Goal: Task Accomplishment & Management: Manage account settings

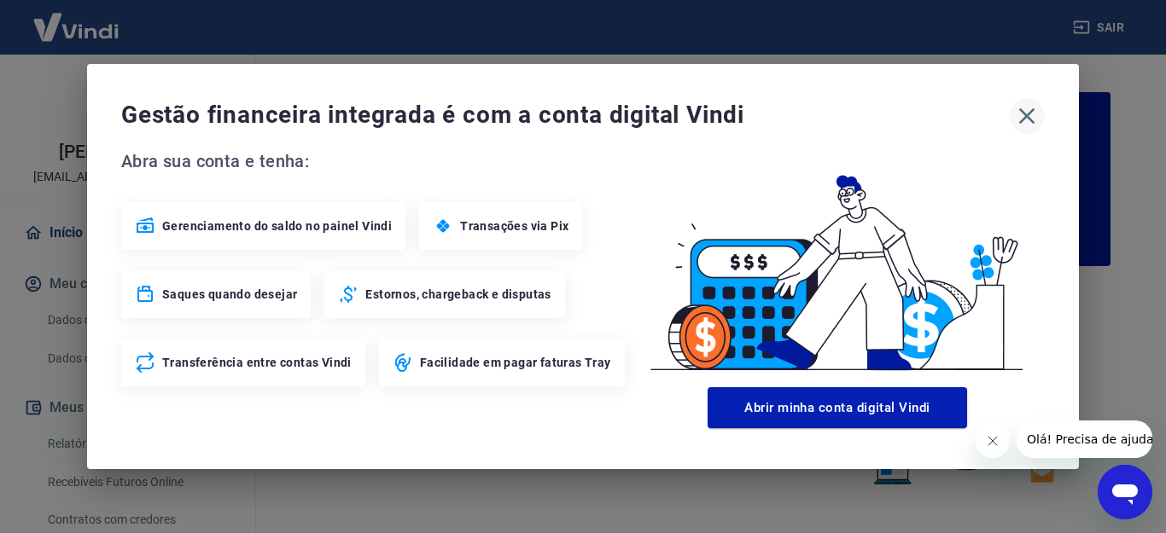
click at [1028, 115] on icon "button" at bounding box center [1027, 116] width 16 height 16
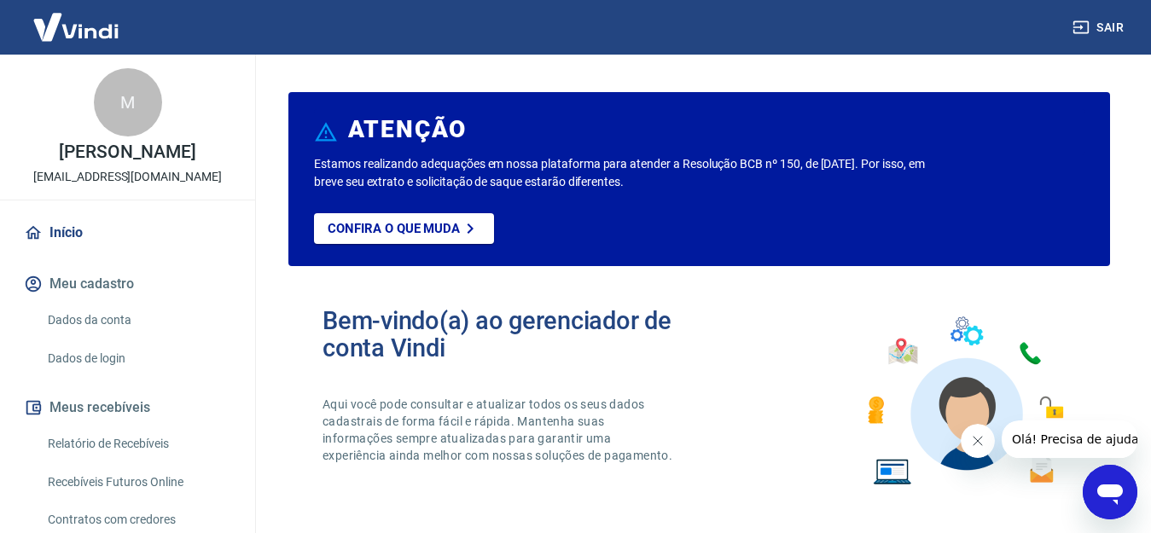
click at [151, 494] on link "Recebíveis Futuros Online" at bounding box center [138, 482] width 194 height 35
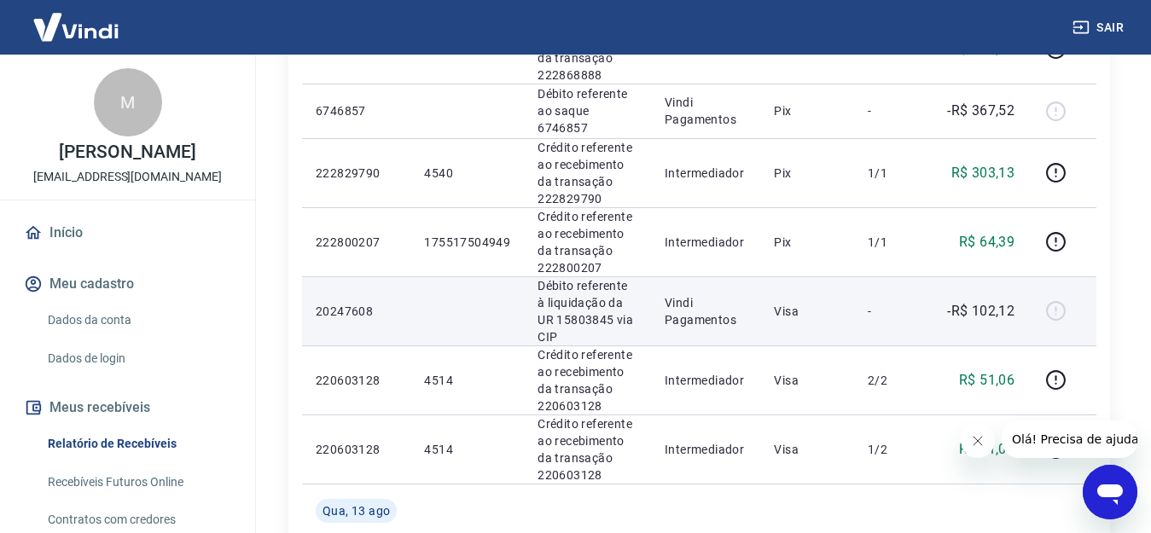
scroll to position [1024, 0]
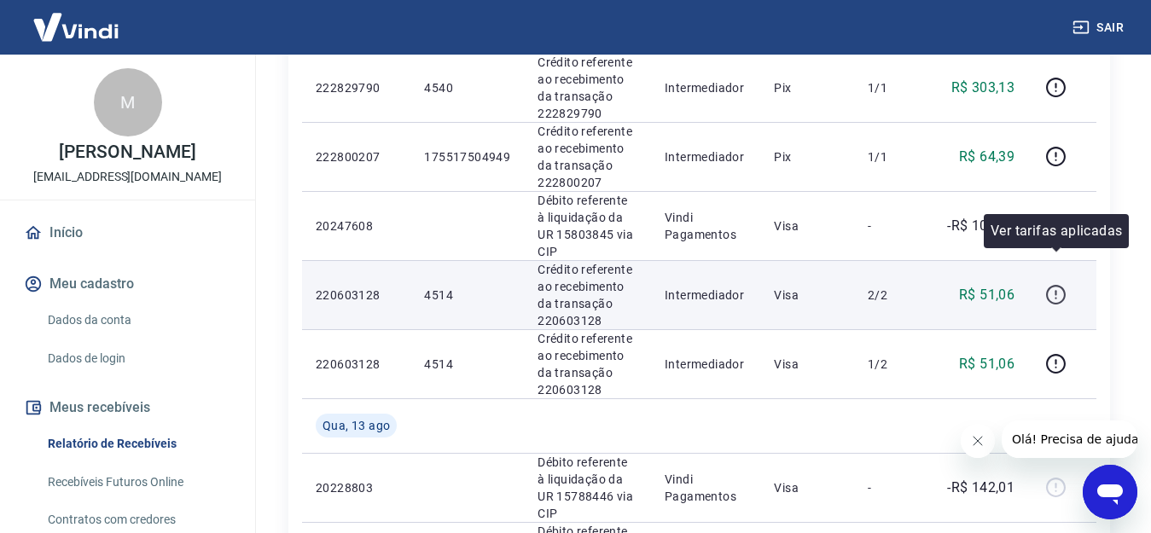
click at [1059, 284] on icon "button" at bounding box center [1056, 294] width 21 height 21
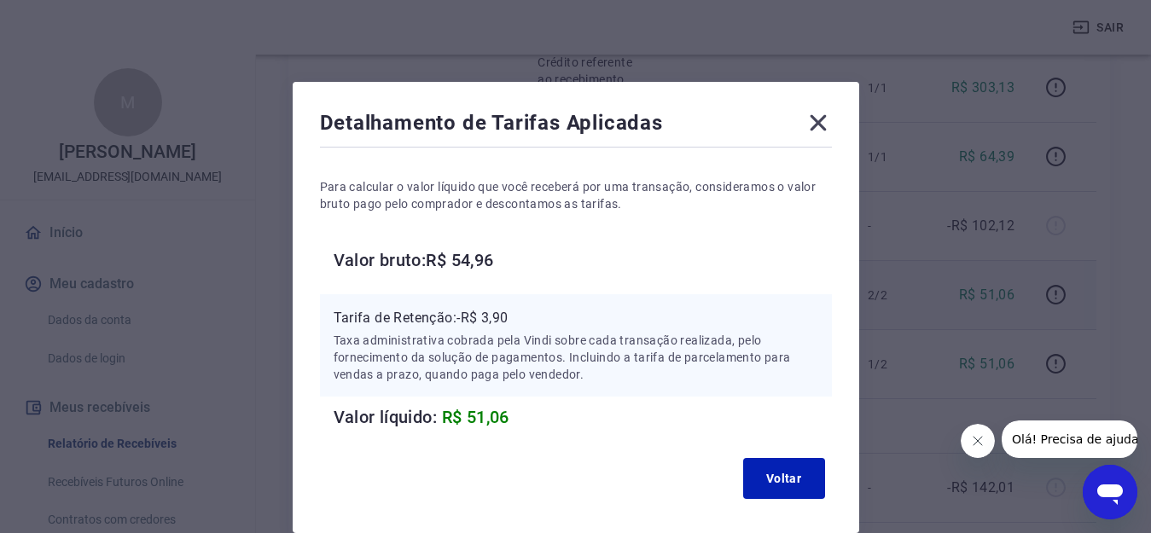
click at [825, 119] on icon at bounding box center [818, 122] width 27 height 27
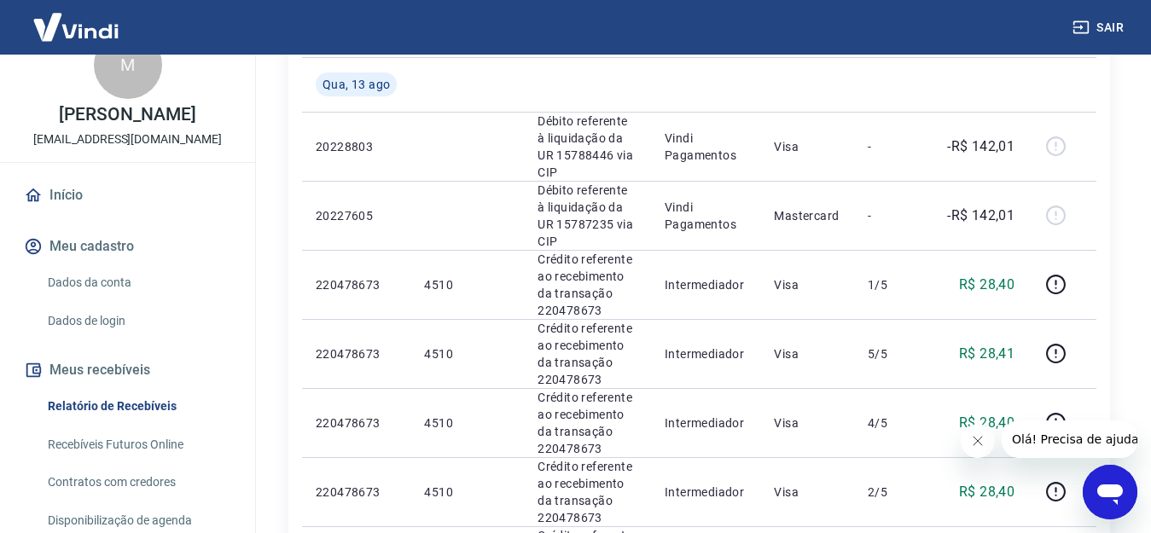
scroll to position [22, 0]
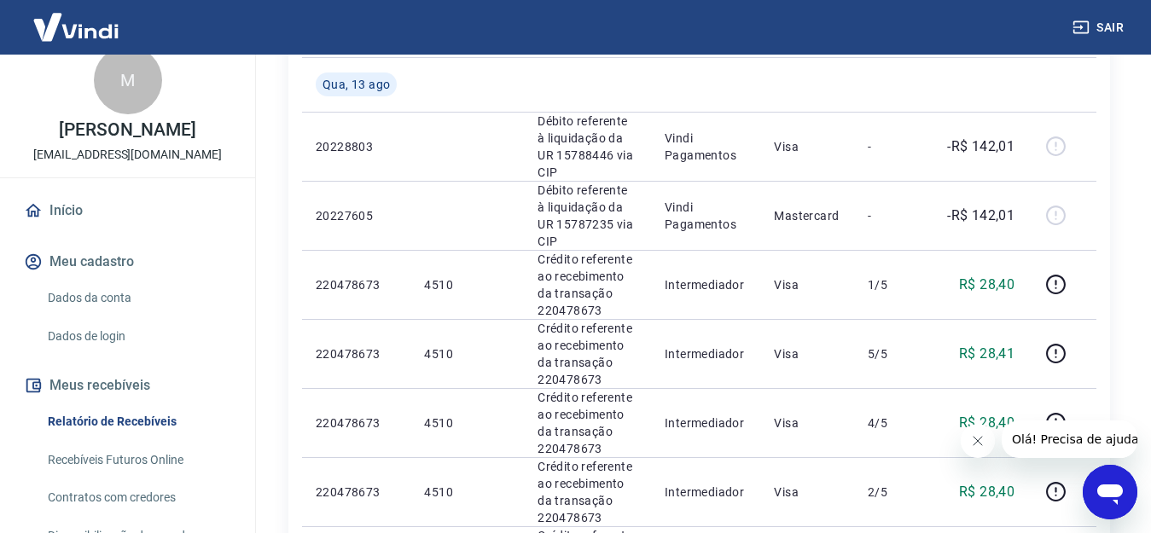
drag, startPoint x: 259, startPoint y: 281, endPoint x: 195, endPoint y: 406, distance: 141.2
click at [165, 478] on link "Recebíveis Futuros Online" at bounding box center [138, 460] width 194 height 35
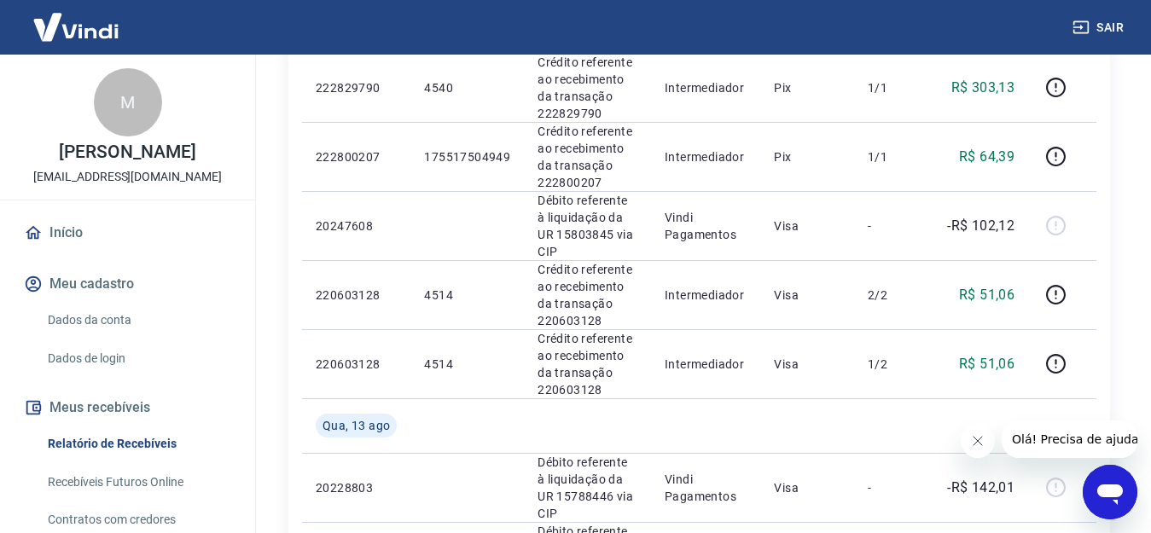
scroll to position [854, 0]
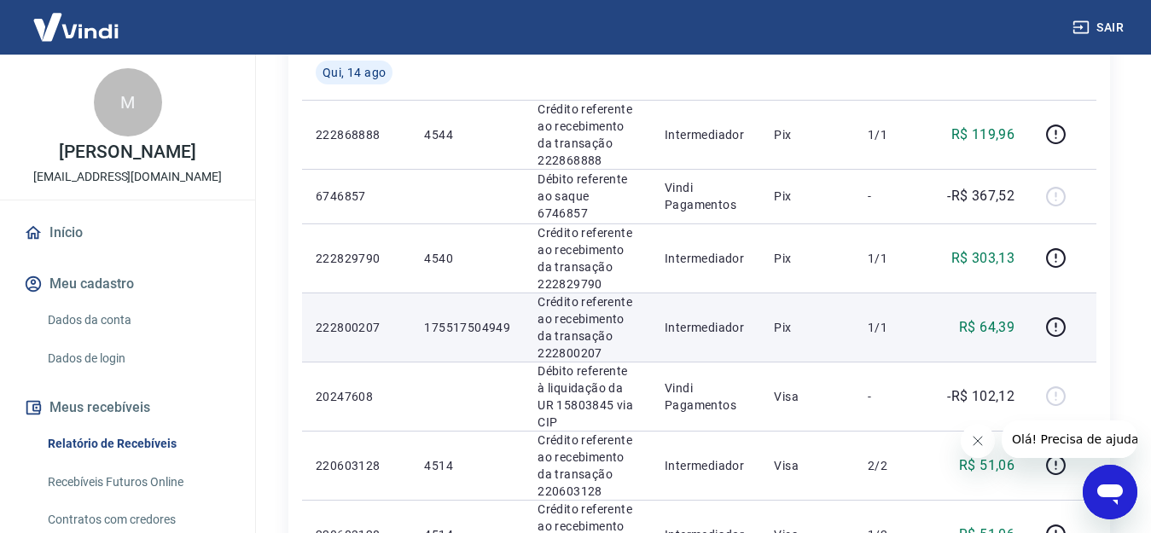
click at [978, 318] on p "R$ 64,39" at bounding box center [986, 328] width 55 height 20
click at [1049, 318] on icon "button" at bounding box center [1056, 328] width 20 height 20
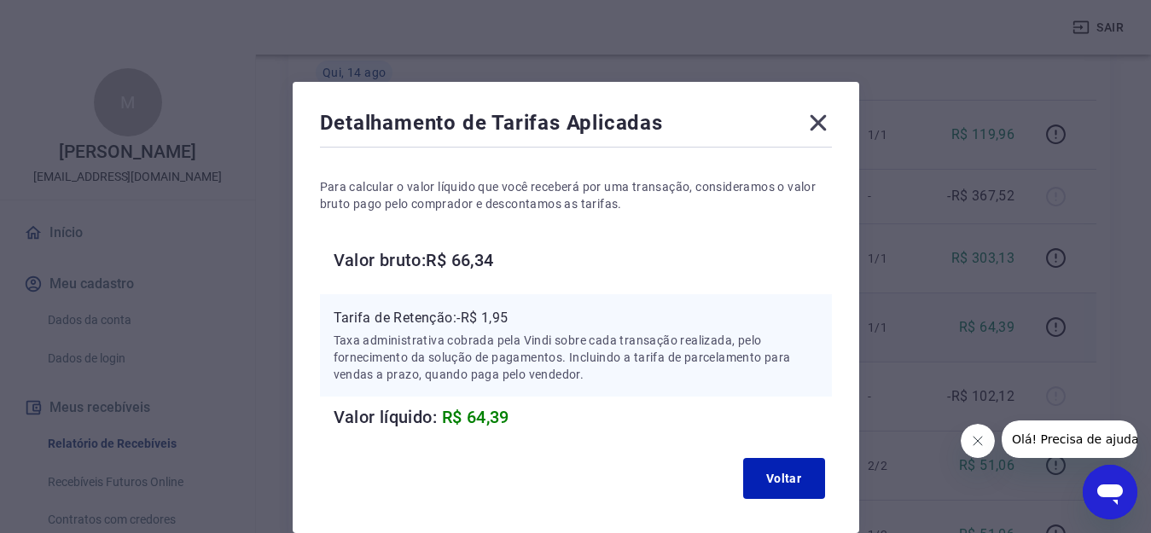
click at [815, 119] on icon at bounding box center [818, 123] width 16 height 16
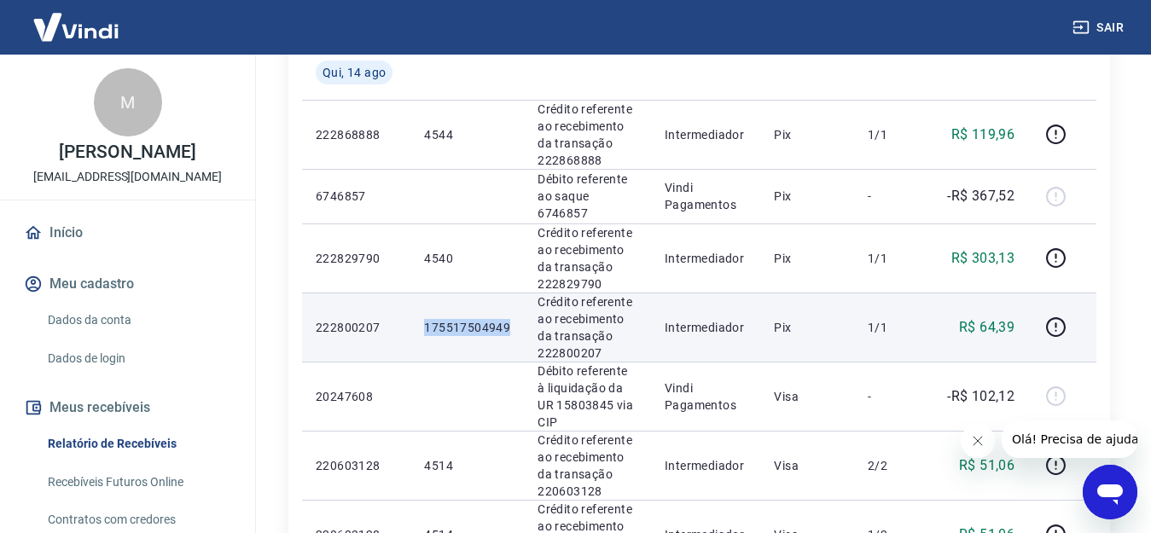
drag, startPoint x: 423, startPoint y: 312, endPoint x: 505, endPoint y: 312, distance: 81.9
click at [505, 319] on p "175517504949" at bounding box center [467, 327] width 86 height 17
copy p "175517504949"
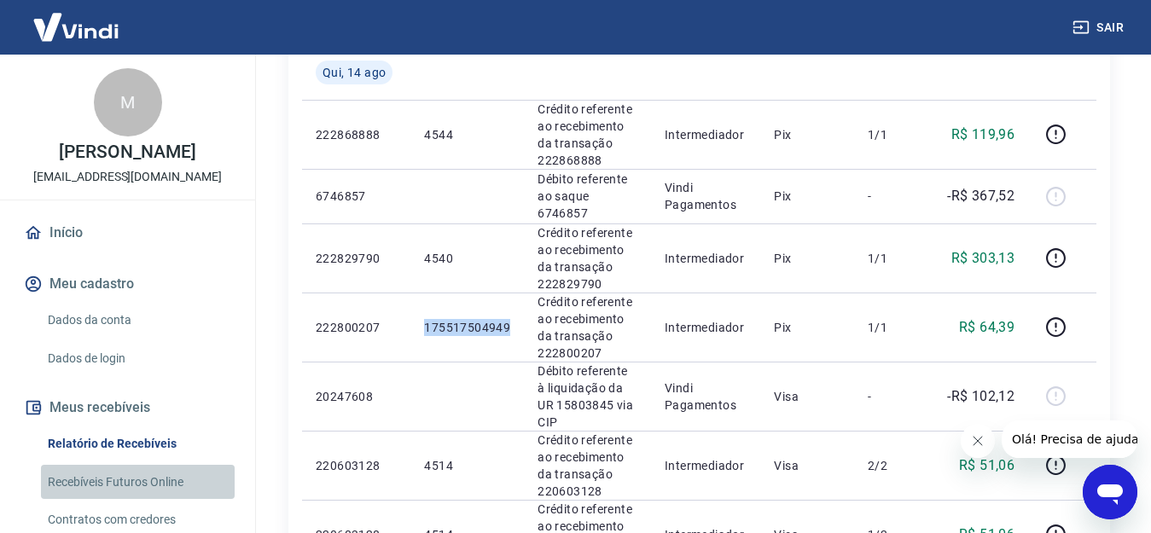
click at [156, 495] on link "Recebíveis Futuros Online" at bounding box center [138, 482] width 194 height 35
